Goal: Information Seeking & Learning: Learn about a topic

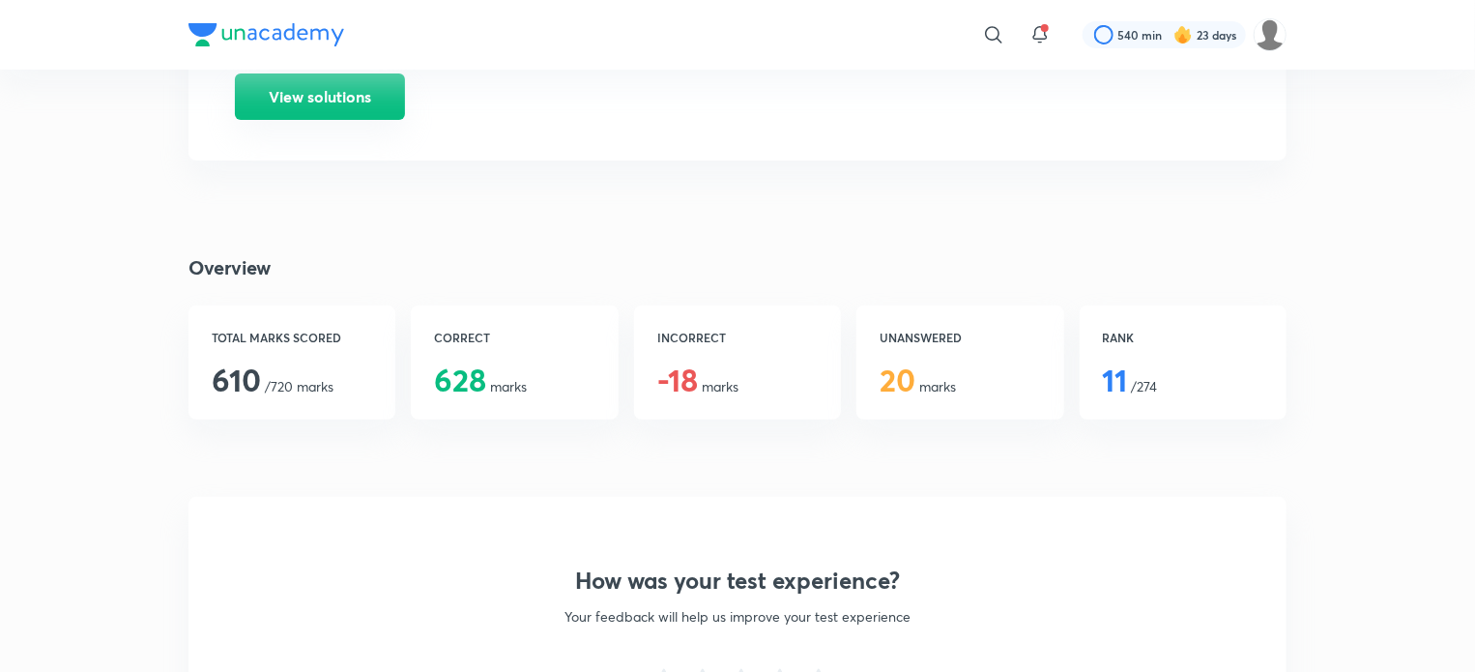
click at [345, 92] on button "View solutions" at bounding box center [320, 96] width 170 height 46
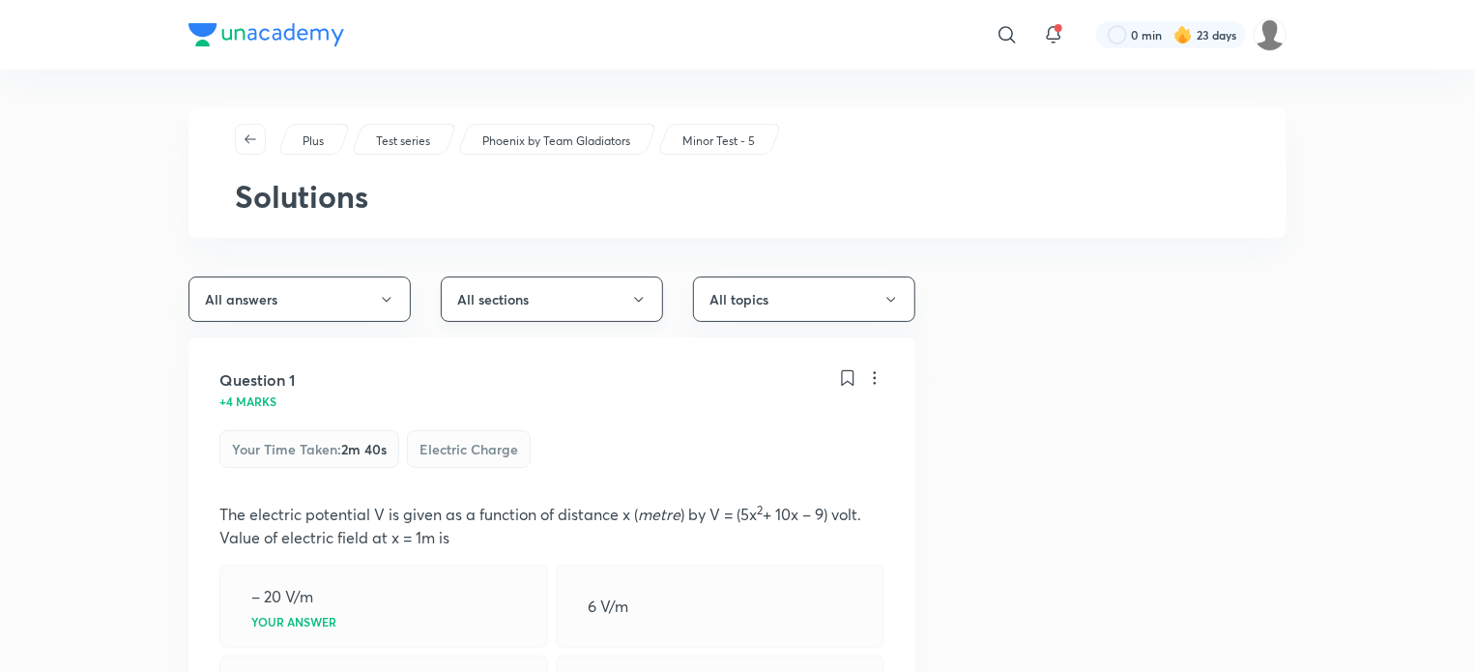
click at [510, 303] on button "All sections" at bounding box center [552, 298] width 222 height 45
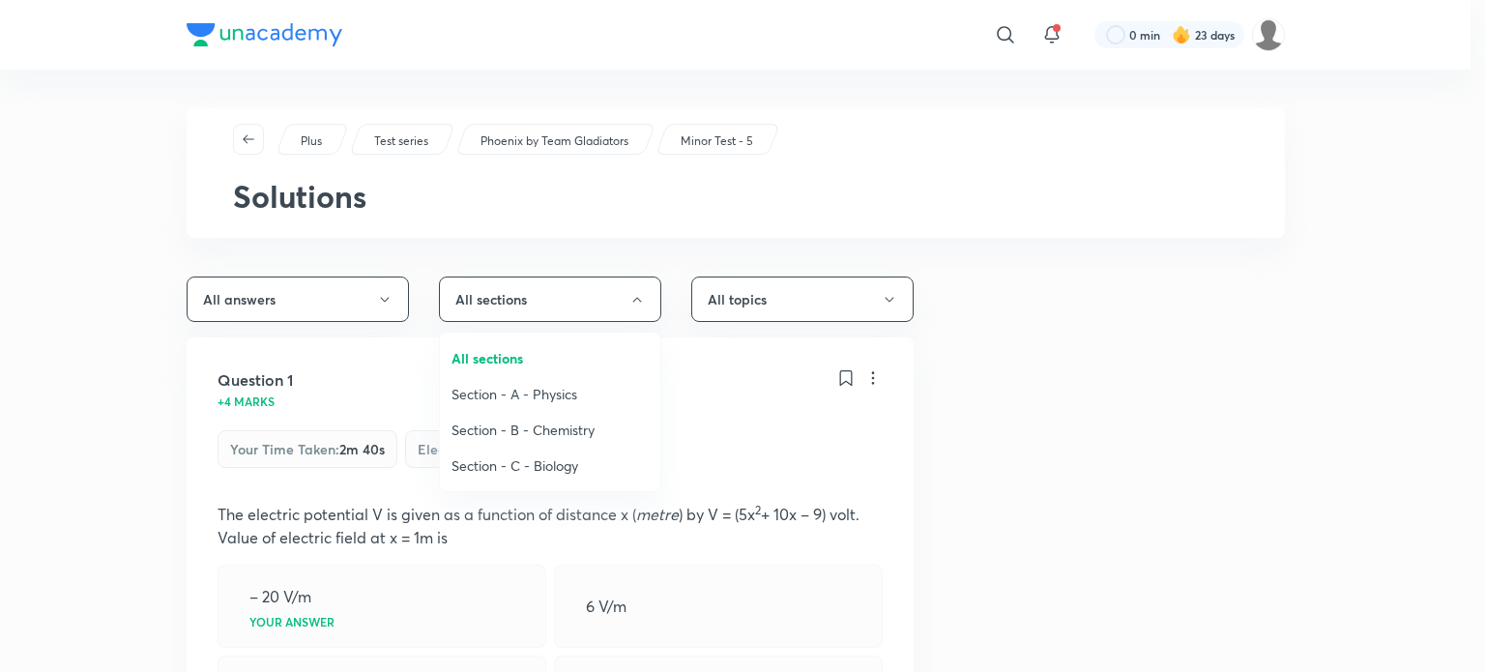
click at [512, 397] on span "Section - A - Physics" at bounding box center [549, 394] width 197 height 20
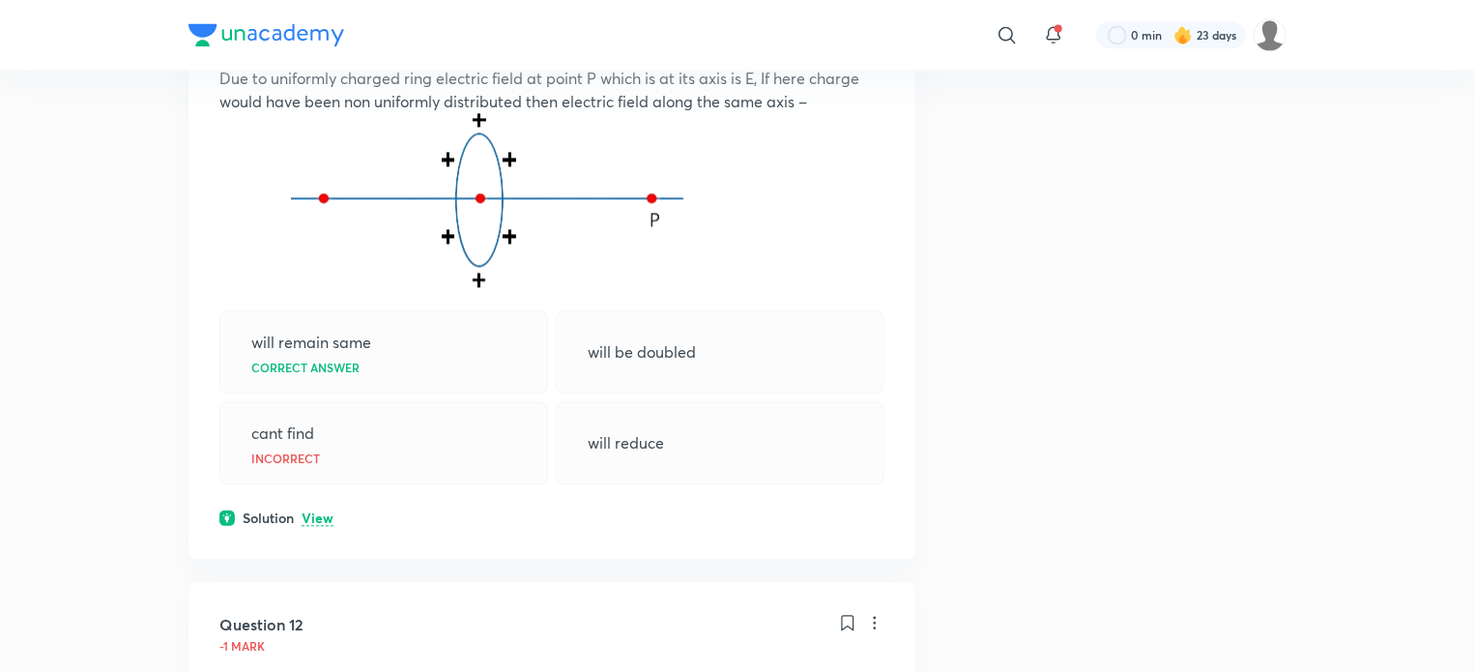
scroll to position [5718, 0]
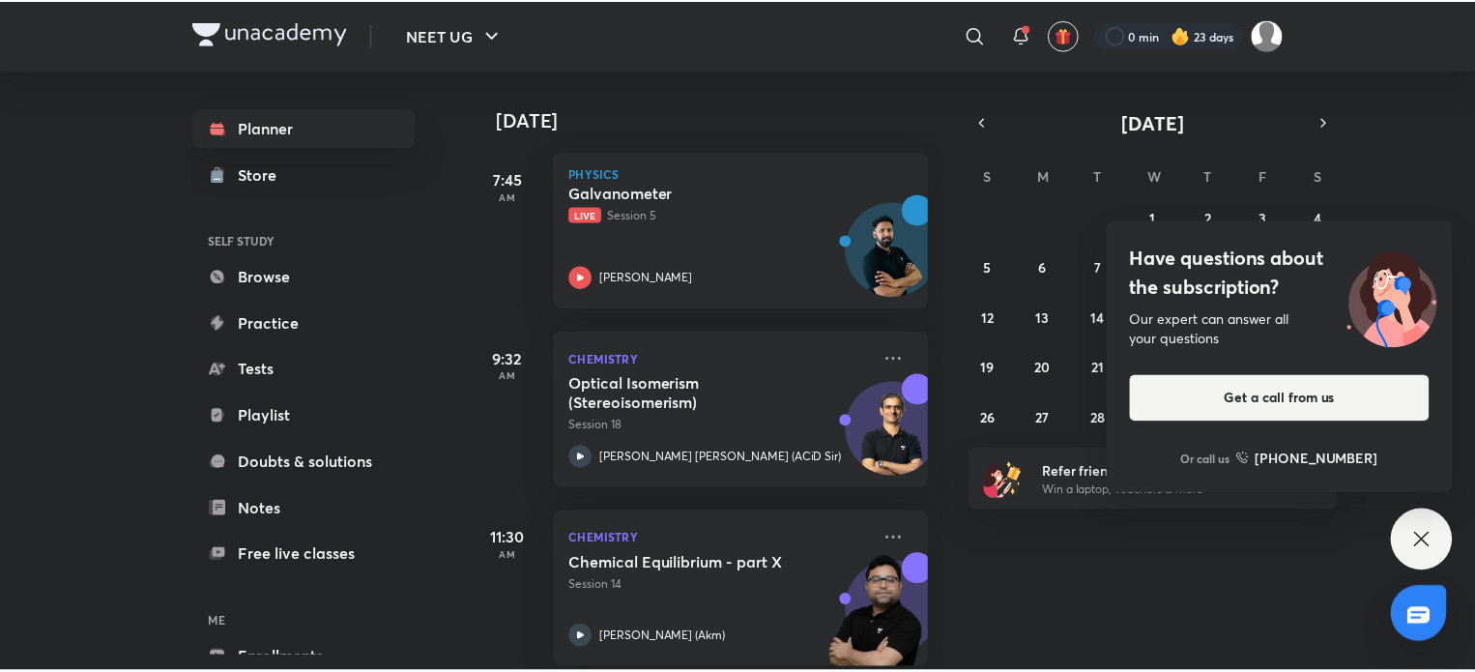
scroll to position [449, 0]
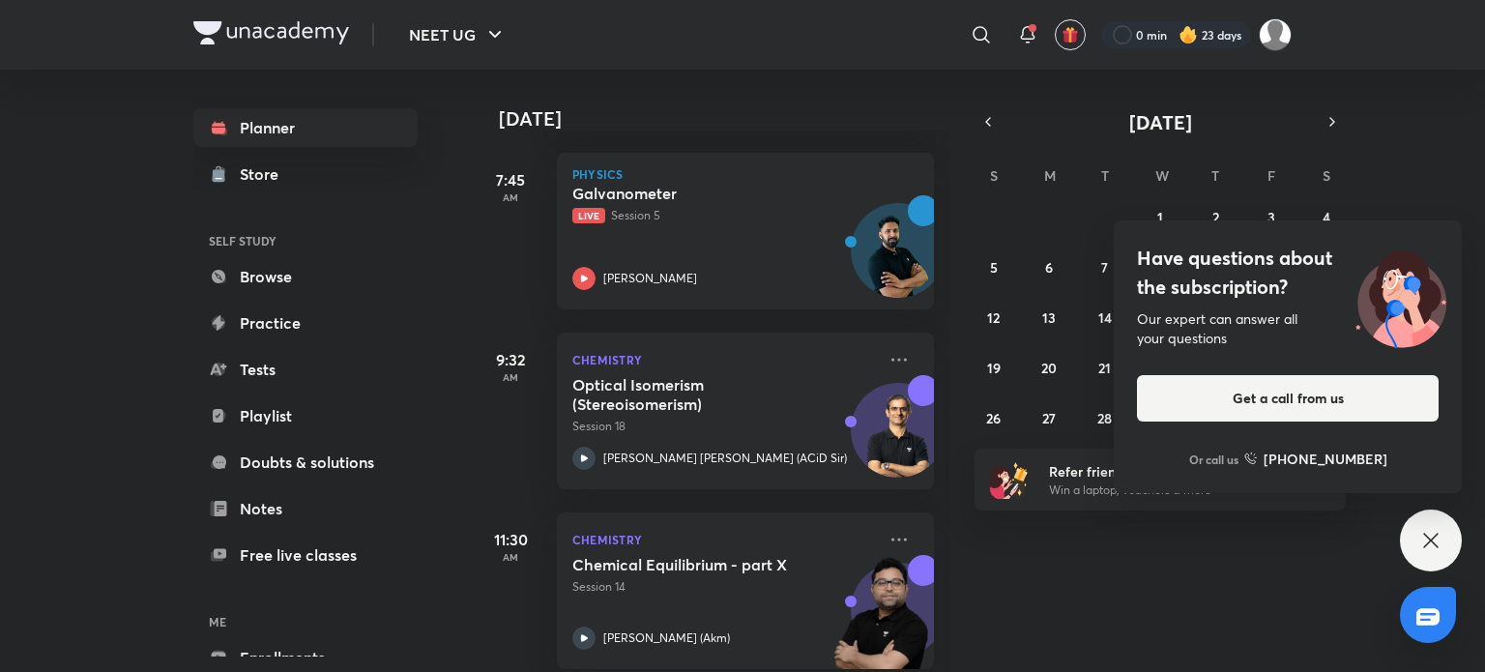
click at [1022, 606] on div "[DATE] Good morning, [PERSON_NAME] You have 7 events [DATE] Give us your feedba…" at bounding box center [976, 371] width 1009 height 602
click at [1207, 548] on div "[DATE] Good morning, [PERSON_NAME] You have 7 events [DATE] Give us your feedba…" at bounding box center [976, 371] width 1009 height 602
click at [1426, 542] on icon at bounding box center [1430, 540] width 23 height 23
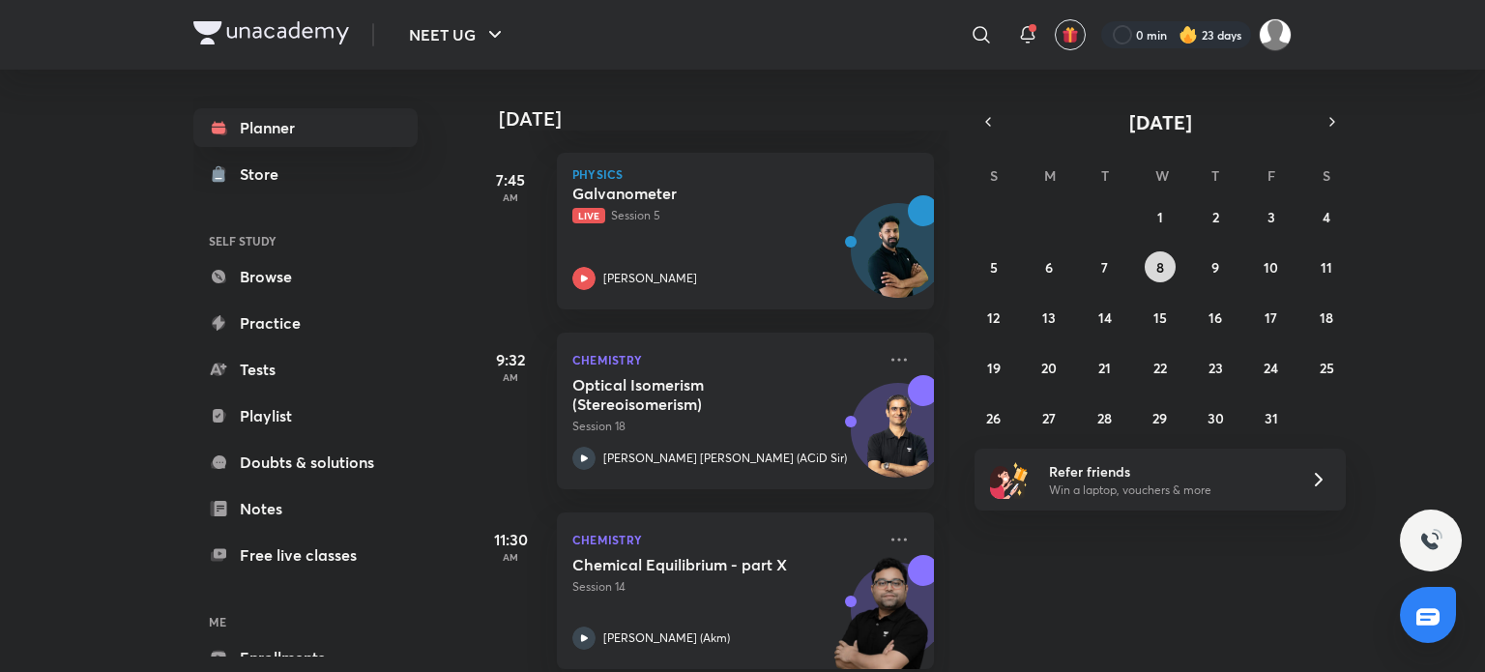
click at [1169, 268] on button "8" at bounding box center [1159, 266] width 31 height 31
click at [887, 357] on icon at bounding box center [898, 359] width 23 height 23
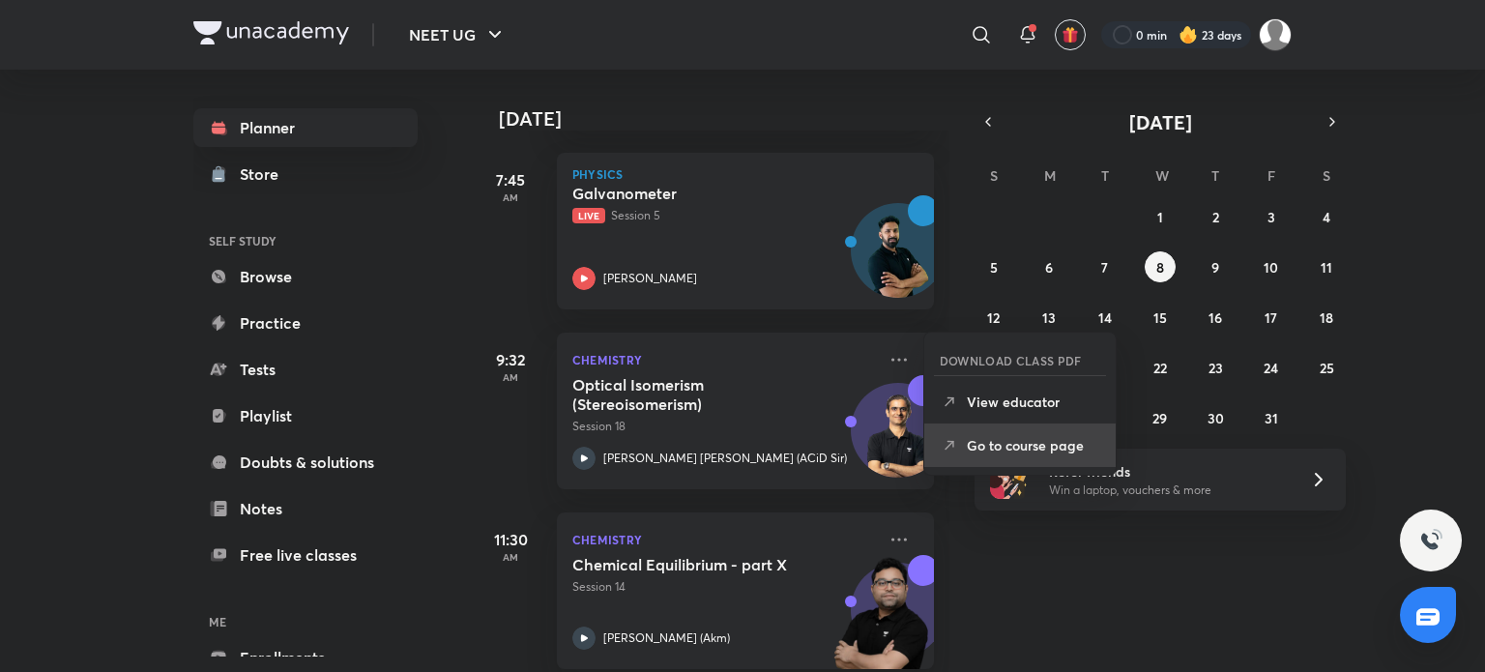
click at [988, 449] on p "Go to course page" at bounding box center [1033, 445] width 133 height 20
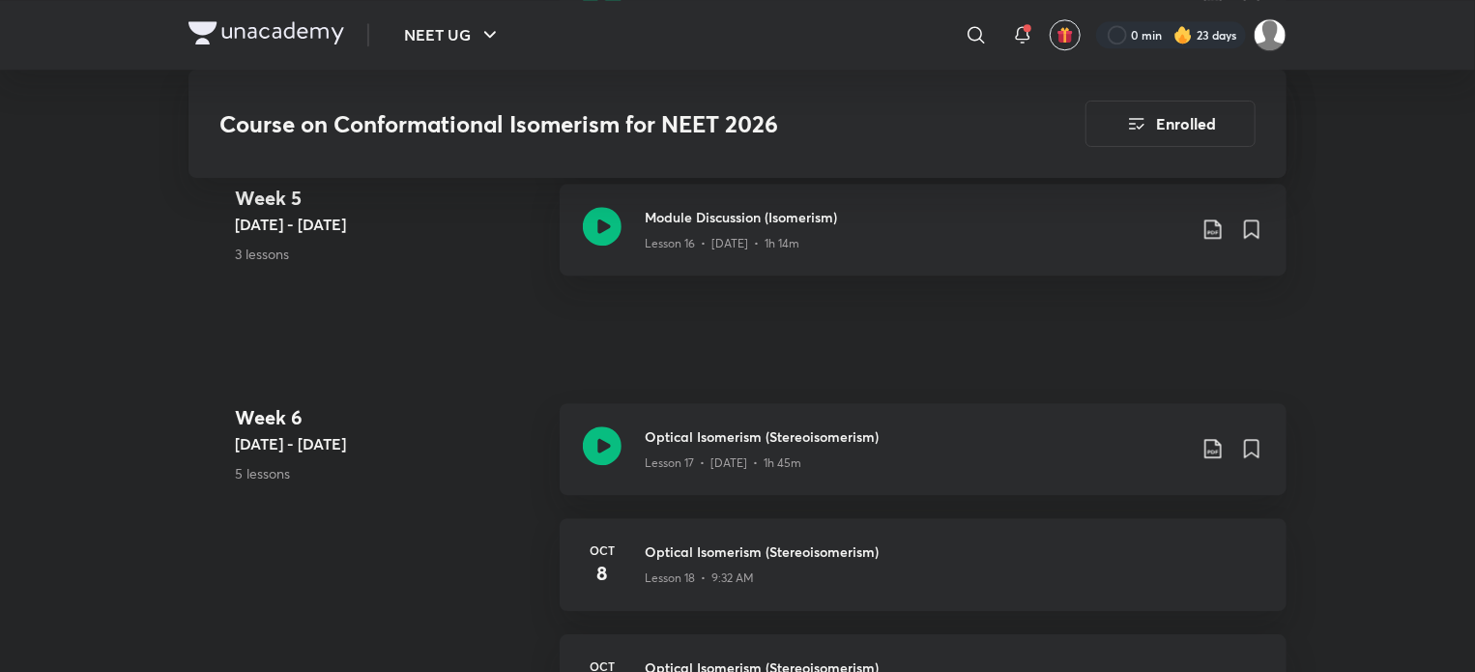
scroll to position [2623, 0]
click at [1213, 438] on icon at bounding box center [1213, 449] width 23 height 23
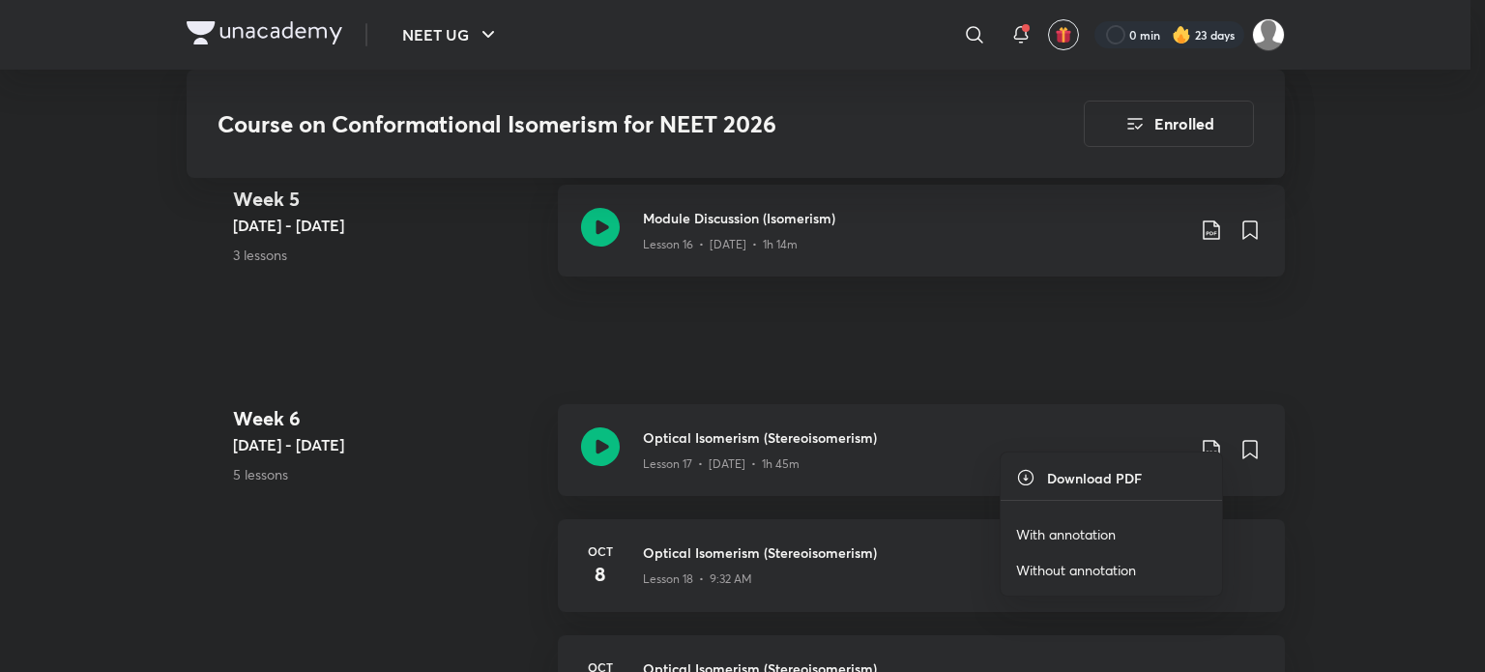
click at [1087, 540] on p "With annotation" at bounding box center [1066, 534] width 100 height 20
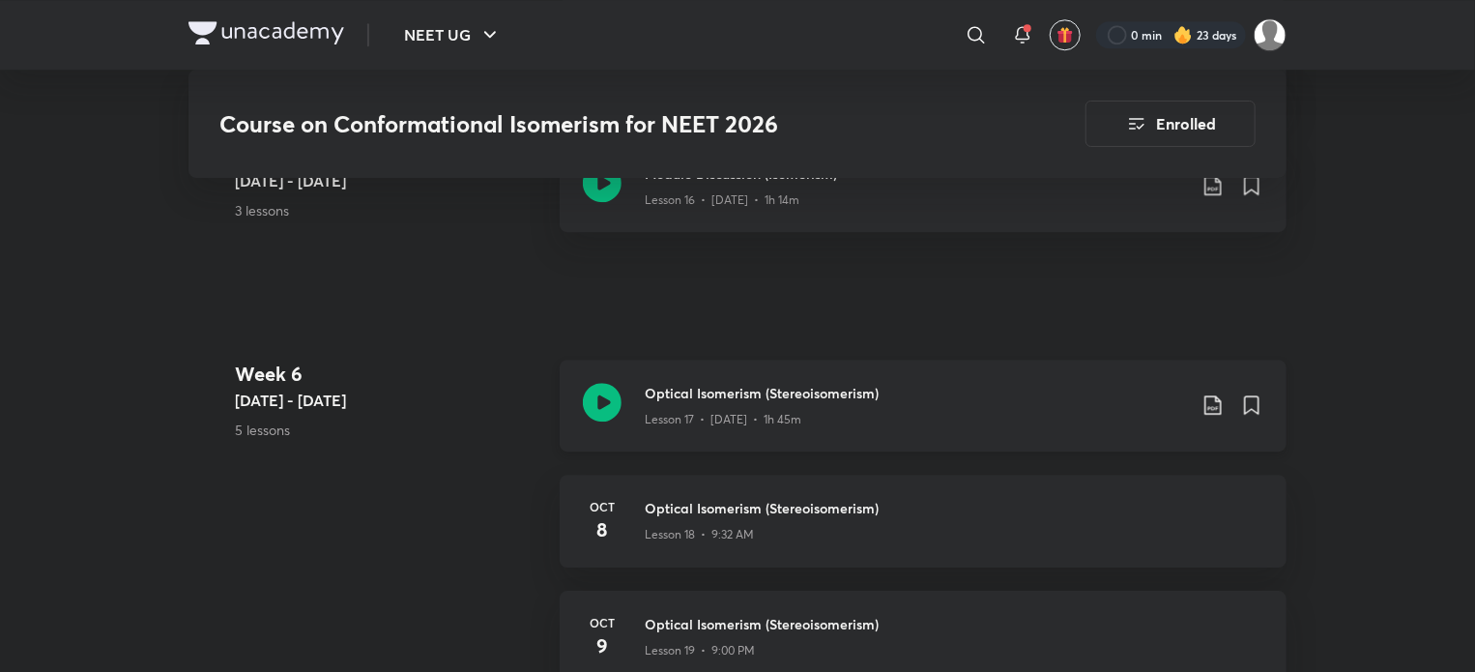
scroll to position [2668, 0]
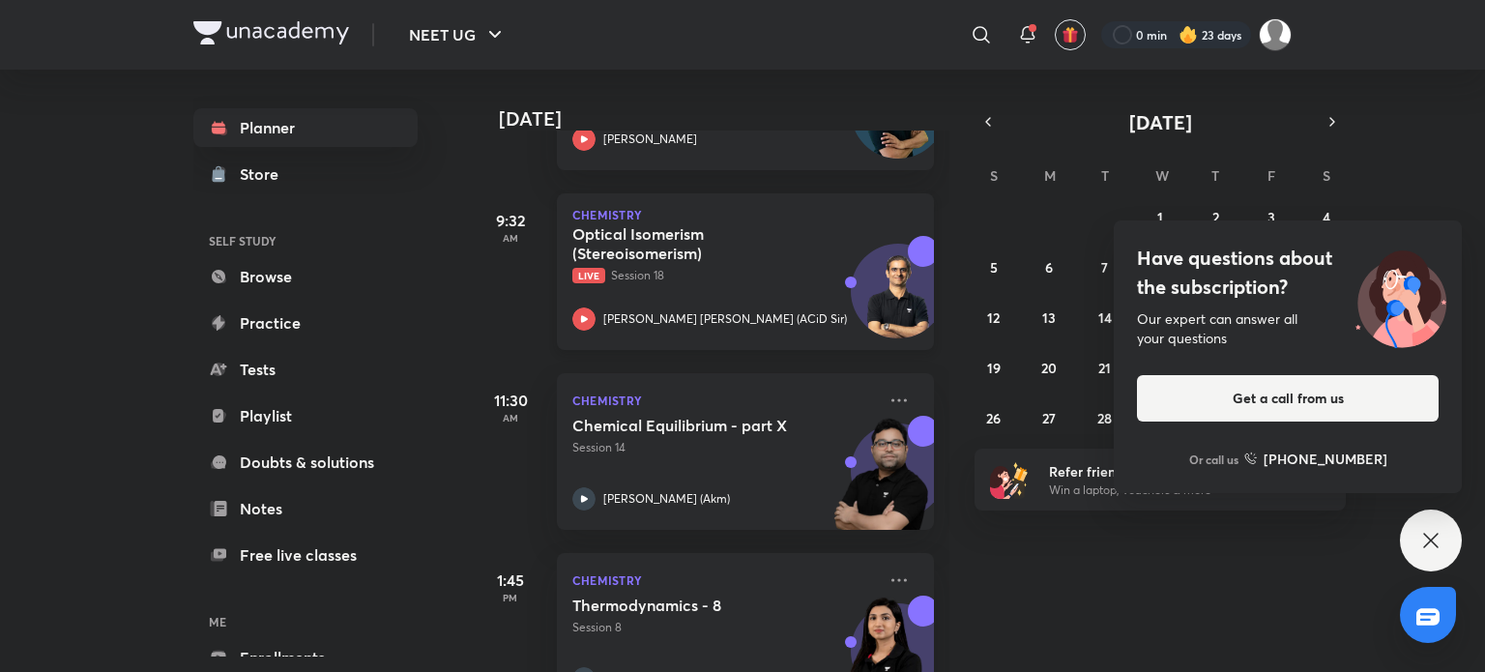
scroll to position [588, 0]
click at [776, 289] on div "Optical Isomerism (Stereoisomerism) Live Session 18 [PERSON_NAME] [PERSON_NAME]…" at bounding box center [724, 277] width 304 height 106
click at [1442, 518] on div "Have questions about the subscription? Our expert can answer all your questions…" at bounding box center [1431, 540] width 62 height 62
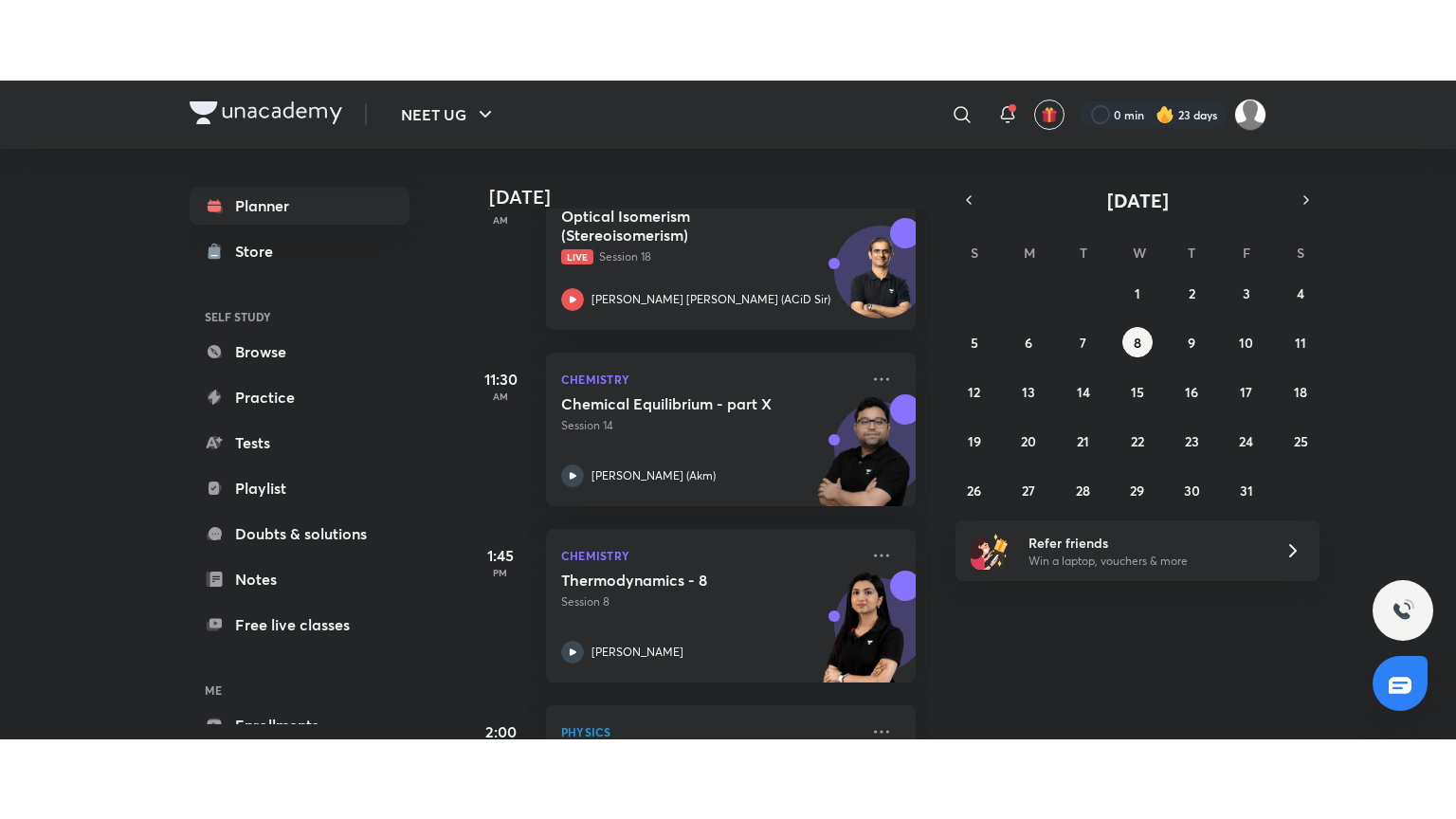
scroll to position [668, 0]
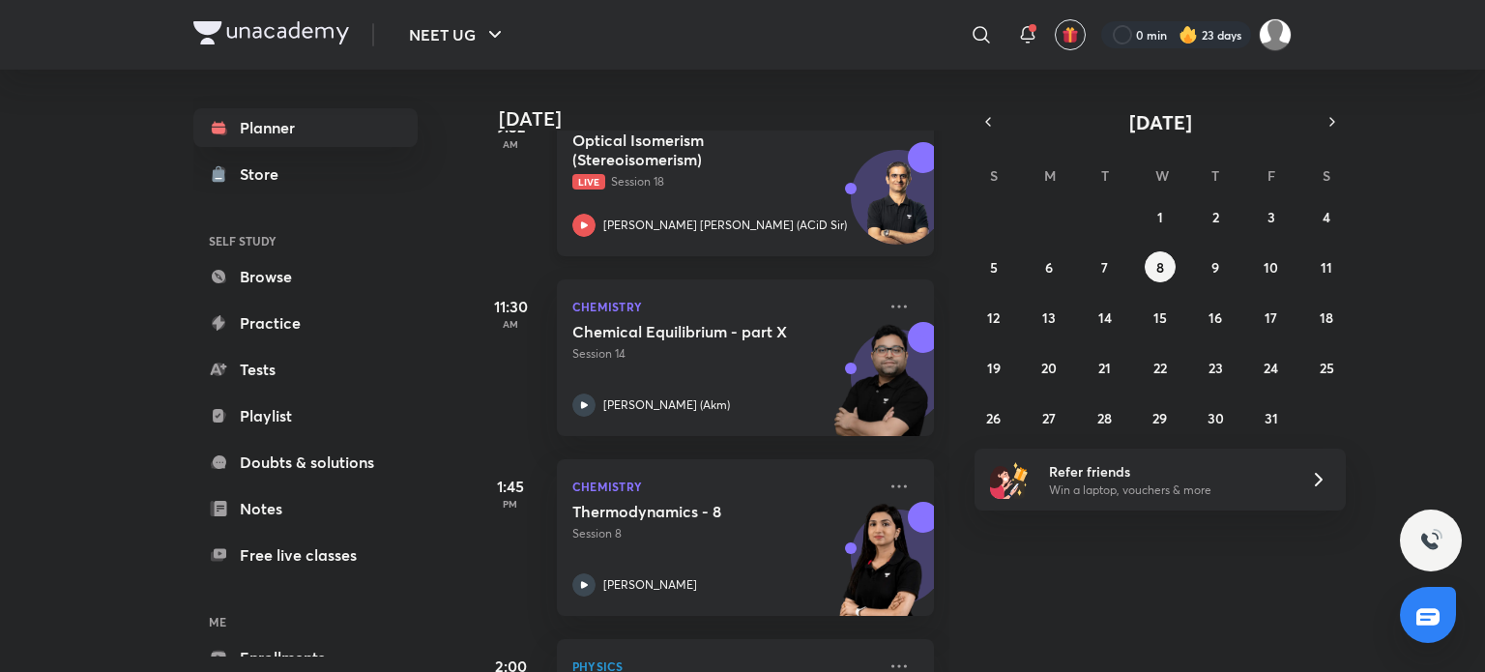
click at [733, 154] on h5 "Optical Isomerism (Stereoisomerism)" at bounding box center [692, 149] width 241 height 39
